Goal: Information Seeking & Learning: Learn about a topic

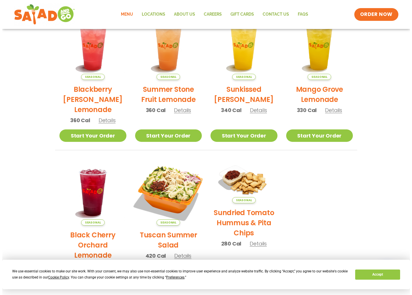
scroll to position [214, 0]
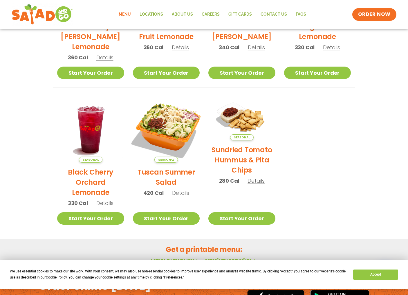
click at [176, 136] on img at bounding box center [166, 129] width 79 height 79
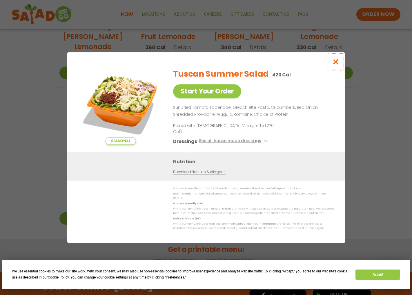
click at [335, 65] on icon "Close modal" at bounding box center [335, 62] width 7 height 6
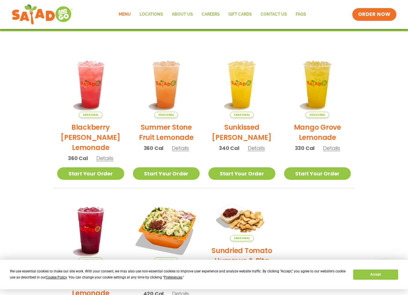
scroll to position [0, 0]
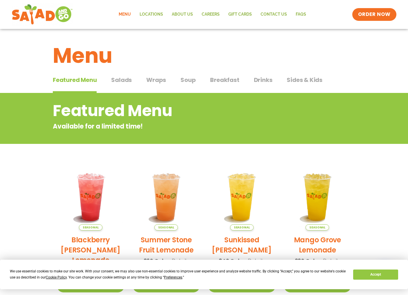
click at [130, 79] on span "Salads" at bounding box center [121, 80] width 21 height 9
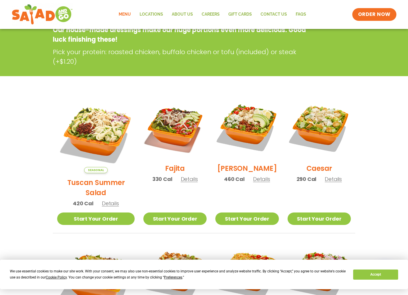
scroll to position [97, 0]
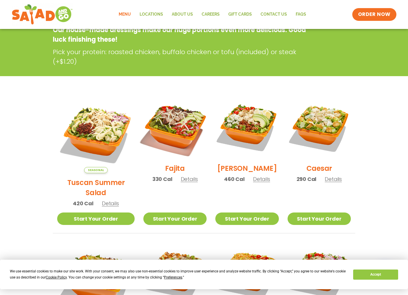
click at [171, 127] on img at bounding box center [175, 127] width 74 height 74
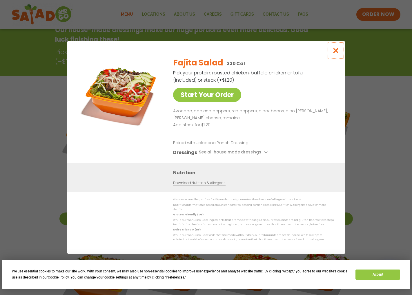
click at [337, 54] on icon "Close modal" at bounding box center [335, 51] width 7 height 6
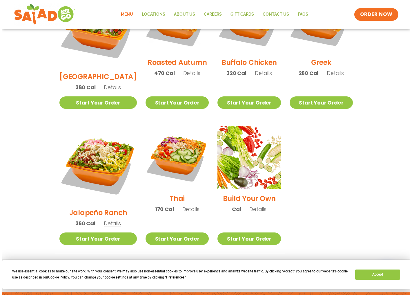
scroll to position [357, 0]
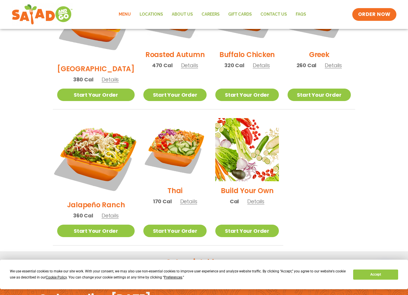
click at [92, 121] on img at bounding box center [95, 157] width 91 height 91
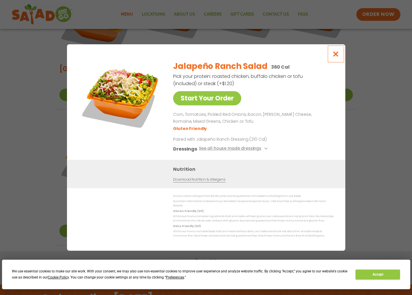
click at [336, 56] on icon "Close modal" at bounding box center [335, 54] width 7 height 6
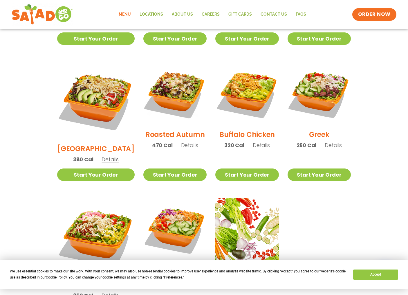
scroll to position [275, 0]
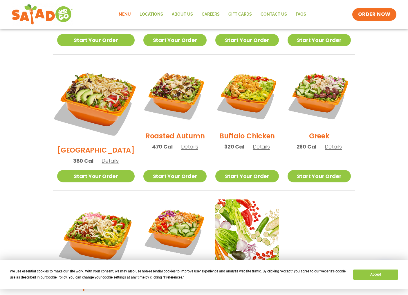
click at [103, 104] on img at bounding box center [95, 102] width 91 height 91
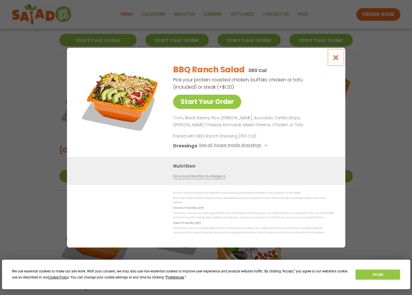
click at [339, 59] on icon "Close modal" at bounding box center [335, 58] width 7 height 6
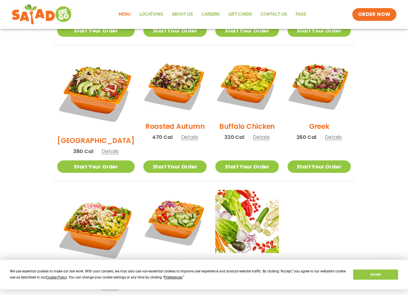
scroll to position [285, 0]
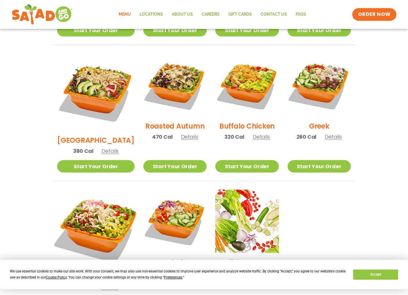
click at [92, 204] on img at bounding box center [95, 228] width 91 height 91
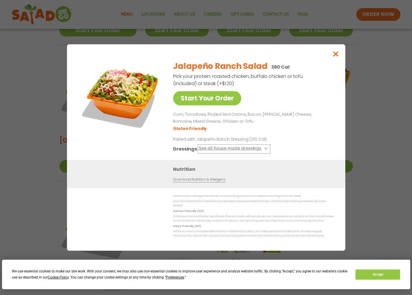
click at [232, 150] on button "See all house made dressings" at bounding box center [234, 149] width 70 height 7
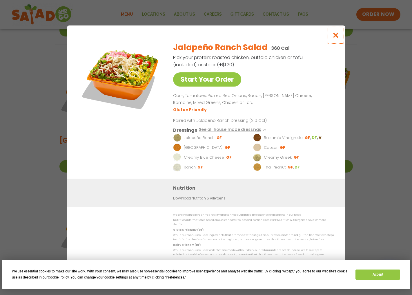
drag, startPoint x: 337, startPoint y: 40, endPoint x: 329, endPoint y: 45, distance: 9.4
click at [337, 38] on icon "Close modal" at bounding box center [335, 35] width 7 height 6
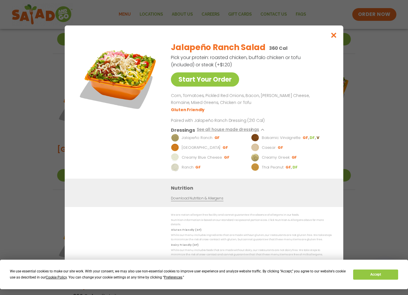
scroll to position [275, 0]
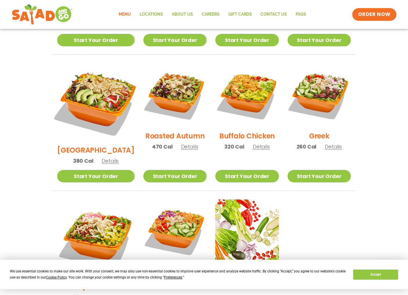
click at [95, 101] on img at bounding box center [95, 102] width 91 height 91
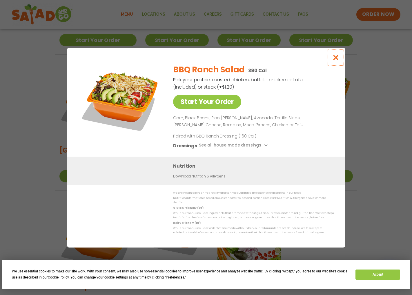
click at [339, 60] on icon "Close modal" at bounding box center [335, 58] width 7 height 6
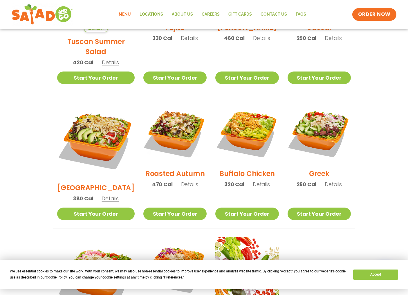
scroll to position [0, 0]
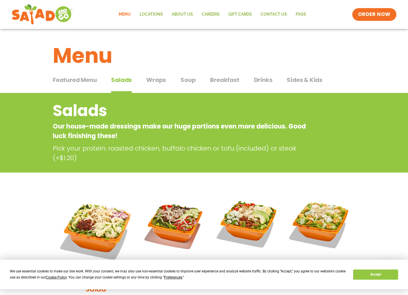
click at [291, 81] on span "Sides & Kids" at bounding box center [304, 80] width 36 height 9
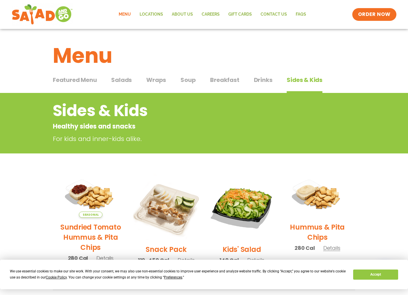
click at [266, 77] on span "Drinks" at bounding box center [263, 80] width 19 height 9
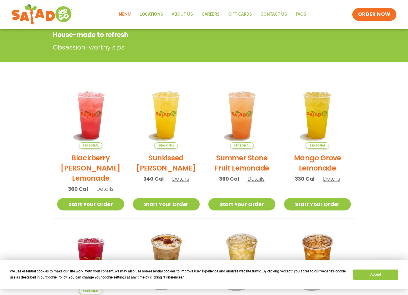
scroll to position [282, 0]
